Goal: Task Accomplishment & Management: Manage account settings

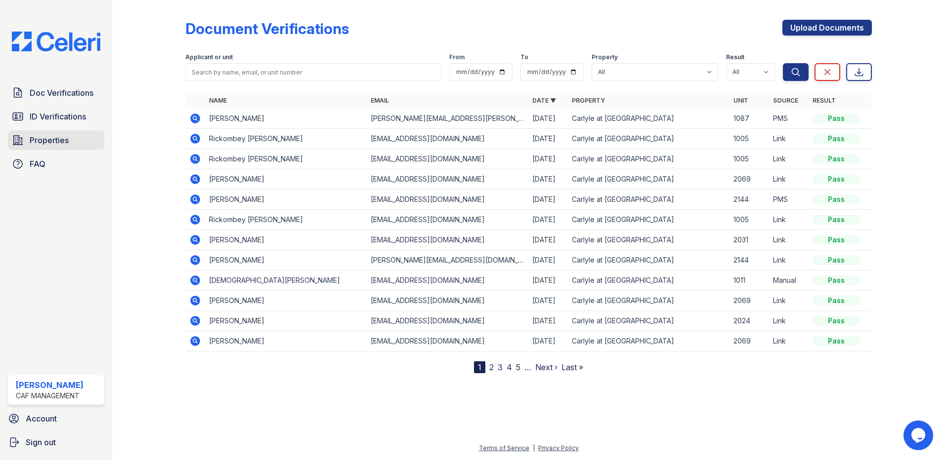
drag, startPoint x: 73, startPoint y: 133, endPoint x: 104, endPoint y: 133, distance: 30.6
click at [73, 133] on link "Properties" at bounding box center [56, 140] width 96 height 20
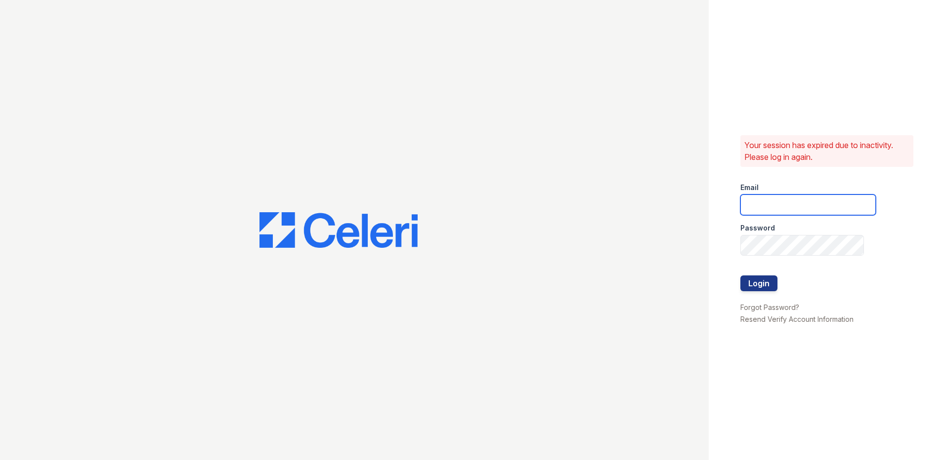
type input "carlylesouth1@cafmanagement.com"
click at [767, 279] on button "Login" at bounding box center [758, 284] width 37 height 16
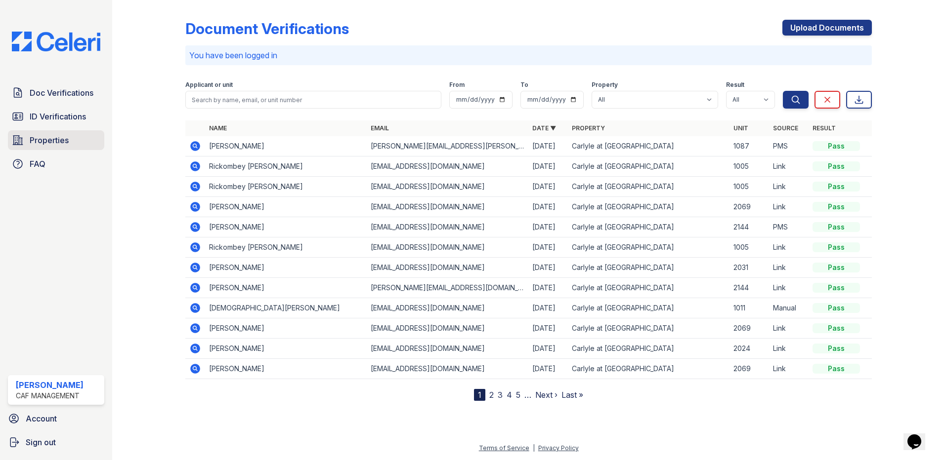
click at [54, 140] on span "Properties" at bounding box center [49, 140] width 39 height 12
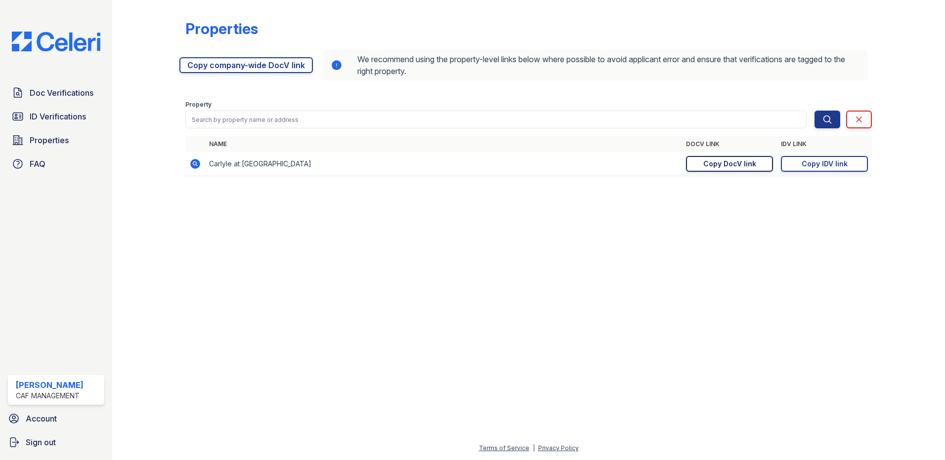
click at [728, 163] on div "Copy DocV link" at bounding box center [729, 164] width 53 height 10
click at [800, 165] on link "Copy IDV link Copy link" at bounding box center [824, 164] width 87 height 16
click at [752, 163] on div "Copy DocV link" at bounding box center [729, 164] width 53 height 10
click at [51, 90] on span "Doc Verifications" at bounding box center [62, 93] width 64 height 12
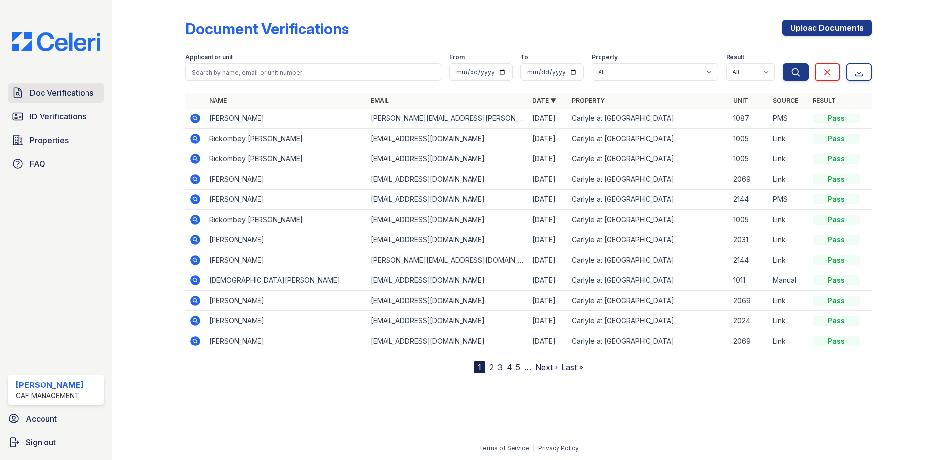
click at [70, 89] on span "Doc Verifications" at bounding box center [62, 93] width 64 height 12
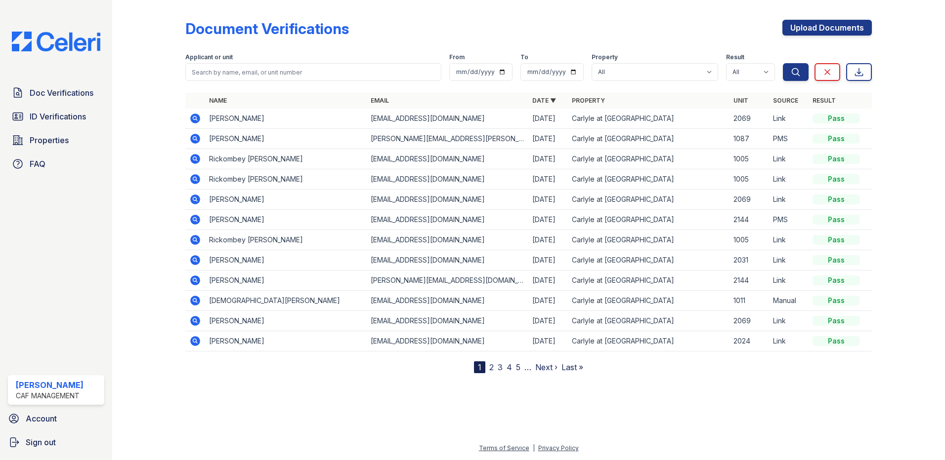
click at [191, 118] on icon at bounding box center [195, 119] width 10 height 10
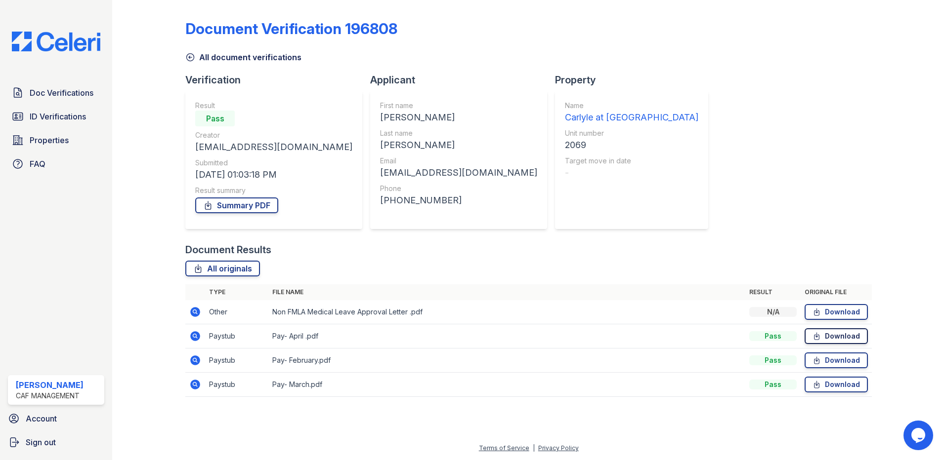
click at [835, 336] on link "Download" at bounding box center [835, 337] width 63 height 16
click at [821, 315] on icon at bounding box center [816, 312] width 8 height 10
click at [863, 359] on link "Download" at bounding box center [835, 361] width 63 height 16
click at [853, 387] on link "Download" at bounding box center [835, 385] width 63 height 16
click at [53, 93] on span "Doc Verifications" at bounding box center [62, 93] width 64 height 12
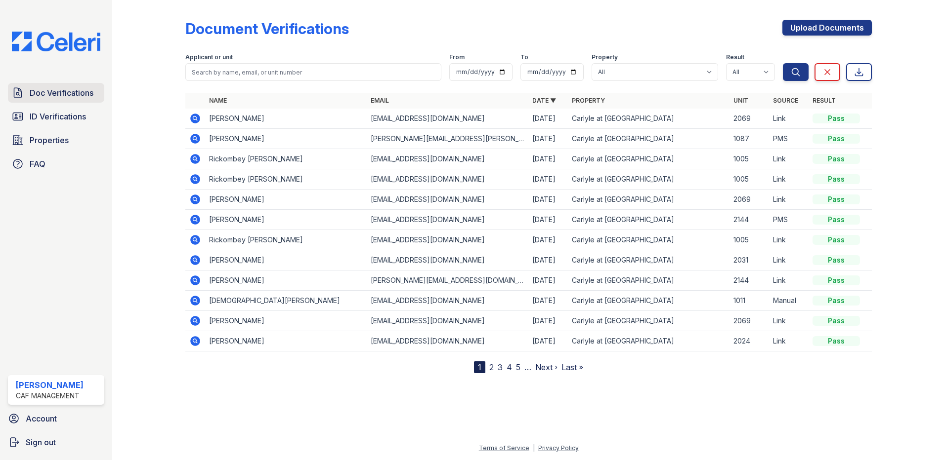
click at [65, 85] on link "Doc Verifications" at bounding box center [56, 93] width 96 height 20
click at [58, 85] on link "Doc Verifications" at bounding box center [56, 93] width 96 height 20
click at [67, 94] on span "Doc Verifications" at bounding box center [62, 93] width 64 height 12
